Goal: Transaction & Acquisition: Purchase product/service

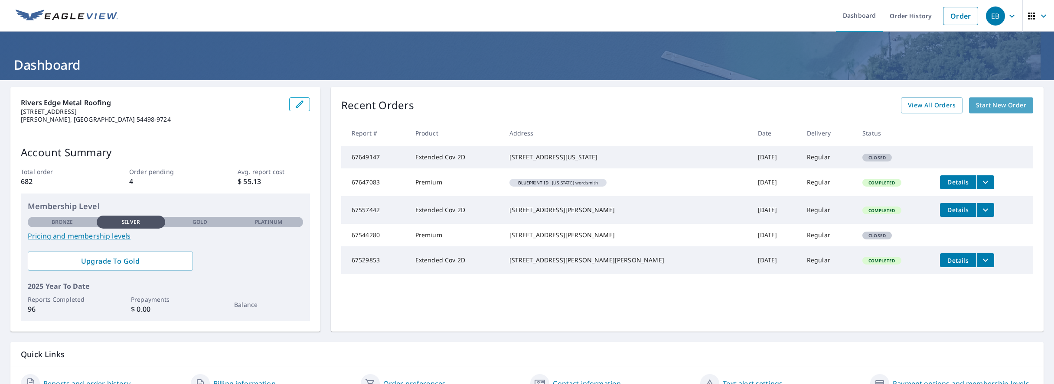
click at [991, 107] on span "Start New Order" at bounding box center [1001, 105] width 50 height 11
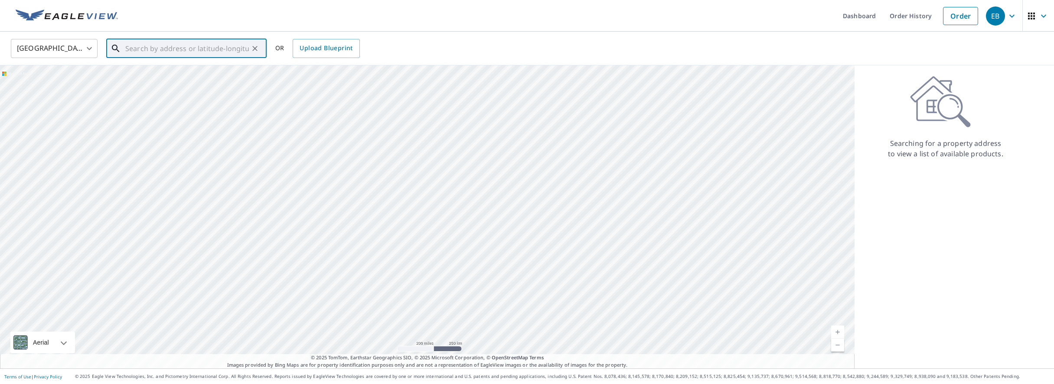
click at [150, 51] on input "text" at bounding box center [187, 48] width 124 height 24
click at [143, 49] on input "text" at bounding box center [187, 48] width 124 height 24
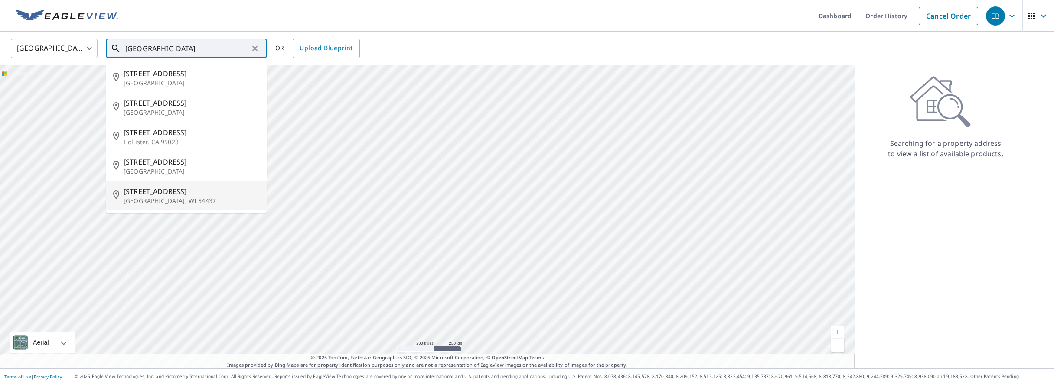
click at [163, 195] on span "[STREET_ADDRESS]" at bounding box center [192, 191] width 136 height 10
type input "[STREET_ADDRESS][PERSON_NAME]"
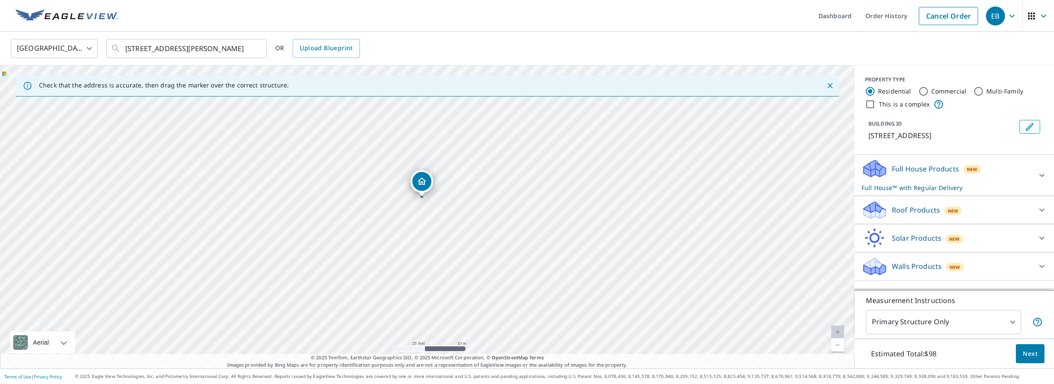
click at [1037, 175] on icon at bounding box center [1041, 175] width 10 height 10
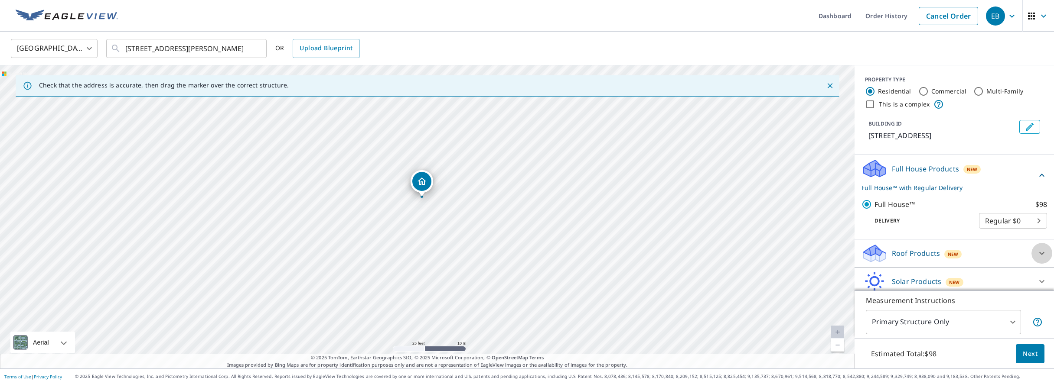
click at [1035, 255] on div at bounding box center [1041, 253] width 21 height 21
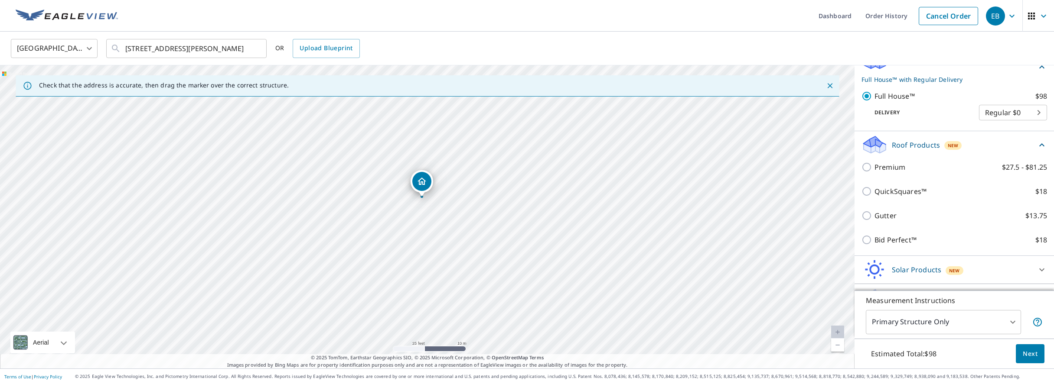
scroll to position [109, 0]
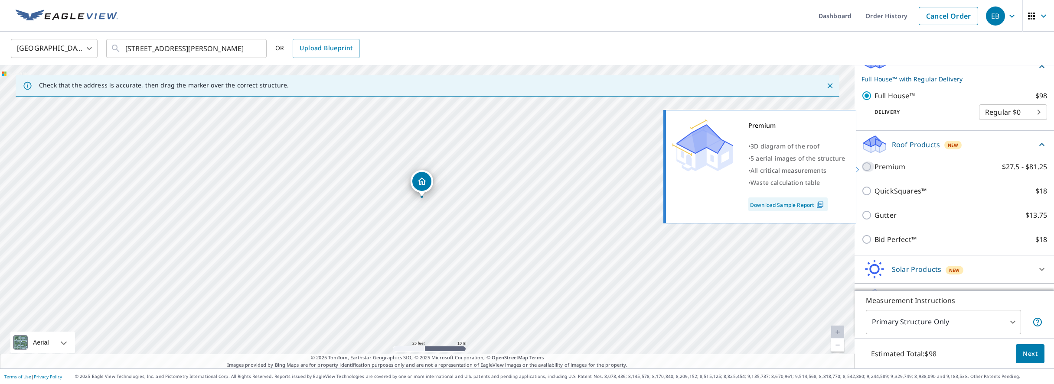
click at [866, 163] on input "Premium $27.5 - $81.25" at bounding box center [867, 167] width 13 height 10
checkbox input "true"
checkbox input "false"
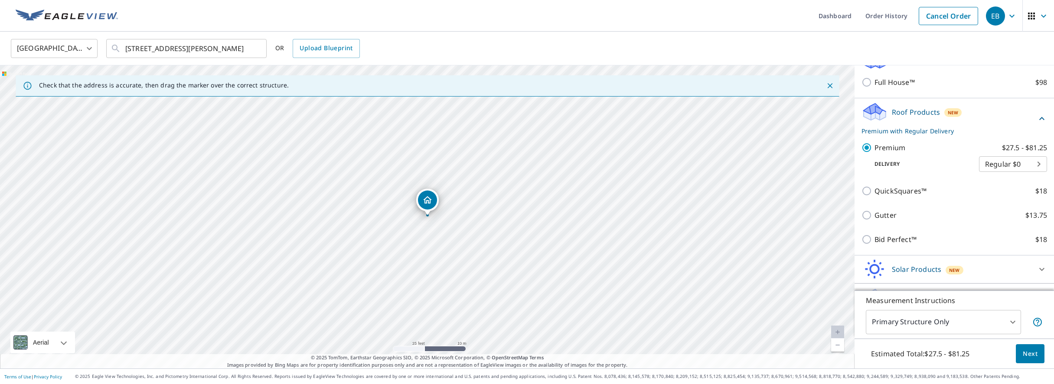
click at [1023, 356] on span "Next" at bounding box center [1029, 354] width 15 height 11
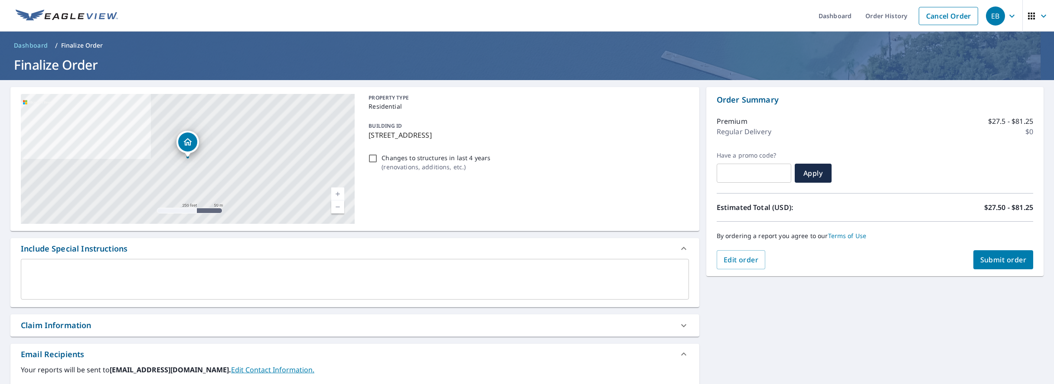
click at [993, 262] on span "Submit order" at bounding box center [1003, 260] width 46 height 10
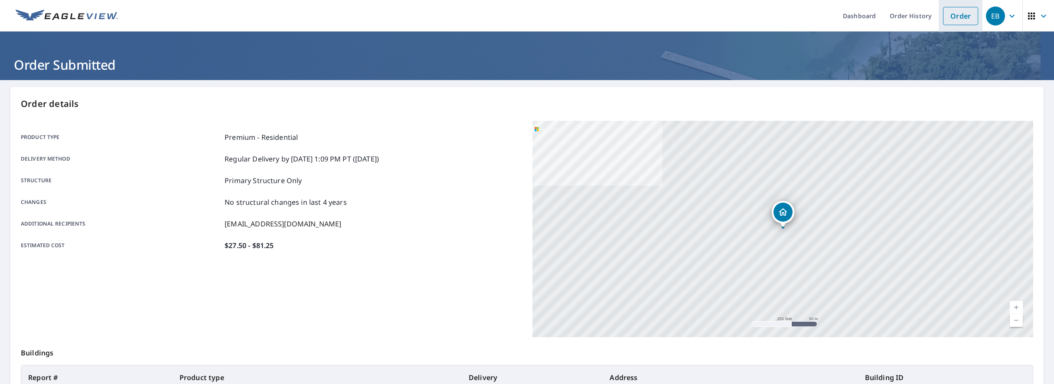
click at [962, 14] on link "Order" at bounding box center [960, 16] width 35 height 18
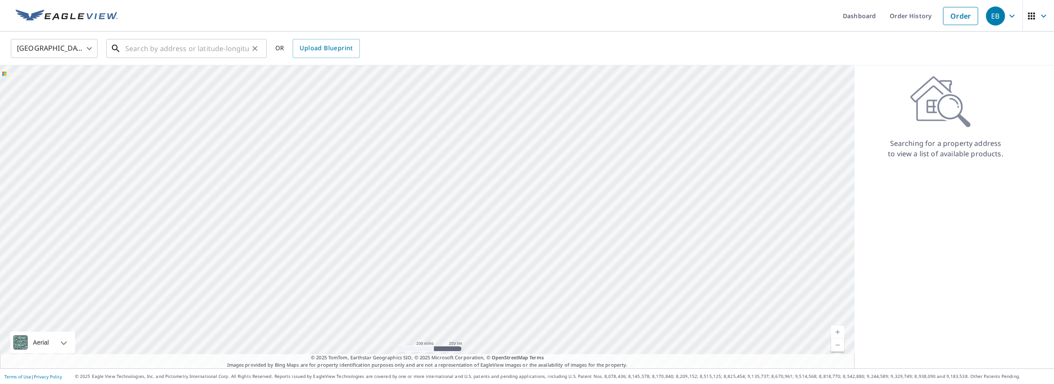
click at [149, 44] on input "text" at bounding box center [187, 48] width 124 height 24
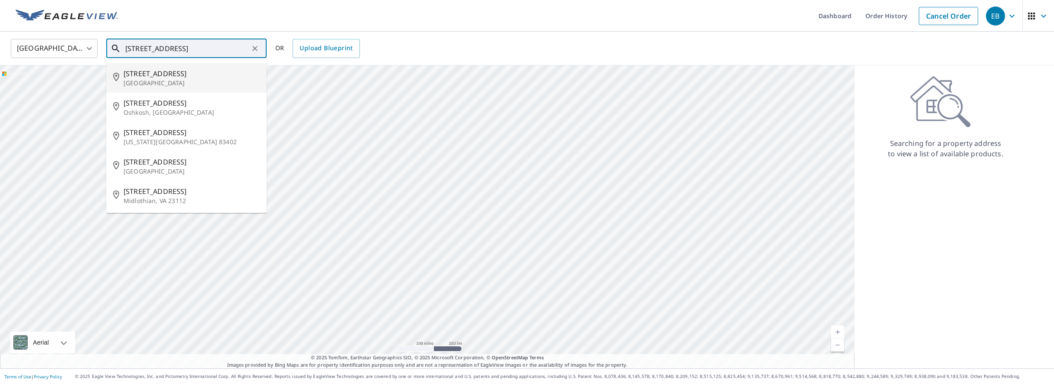
click at [146, 74] on span "[STREET_ADDRESS]" at bounding box center [192, 73] width 136 height 10
type input "[STREET_ADDRESS]"
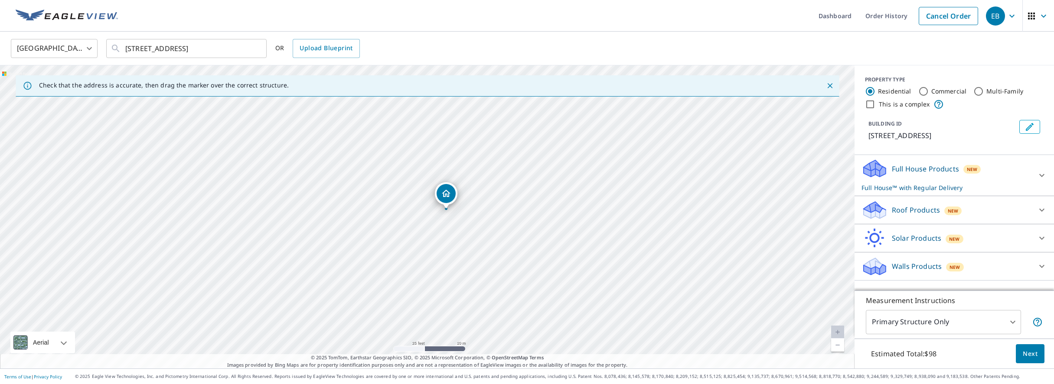
click at [1021, 217] on div "Roof Products New" at bounding box center [946, 210] width 170 height 20
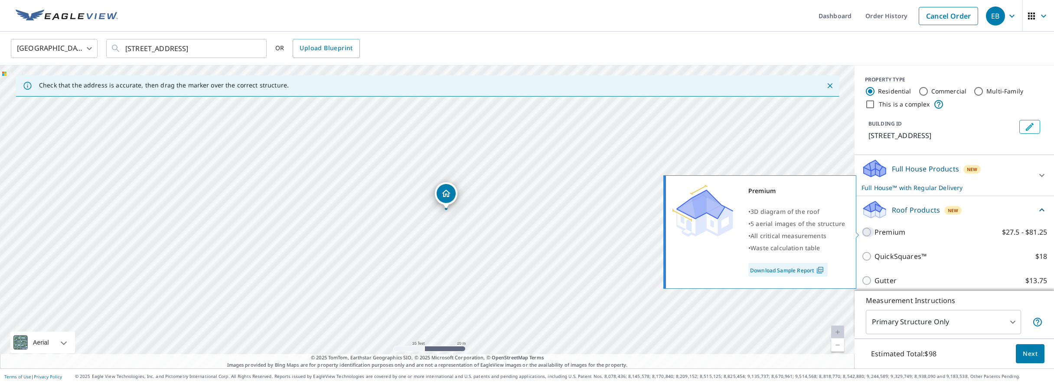
click at [867, 233] on input "Premium $27.5 - $81.25" at bounding box center [867, 232] width 13 height 10
checkbox input "true"
checkbox input "false"
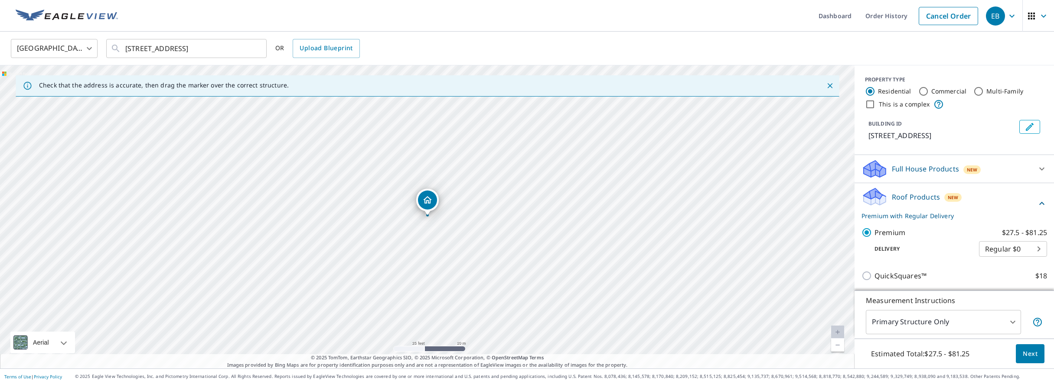
click at [1029, 354] on span "Next" at bounding box center [1029, 354] width 15 height 11
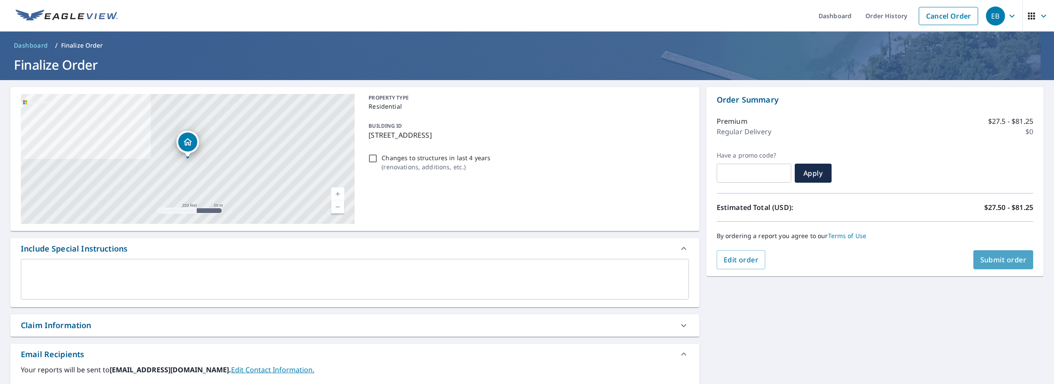
click at [1008, 253] on button "Submit order" at bounding box center [1003, 260] width 60 height 19
